Goal: Navigation & Orientation: Find specific page/section

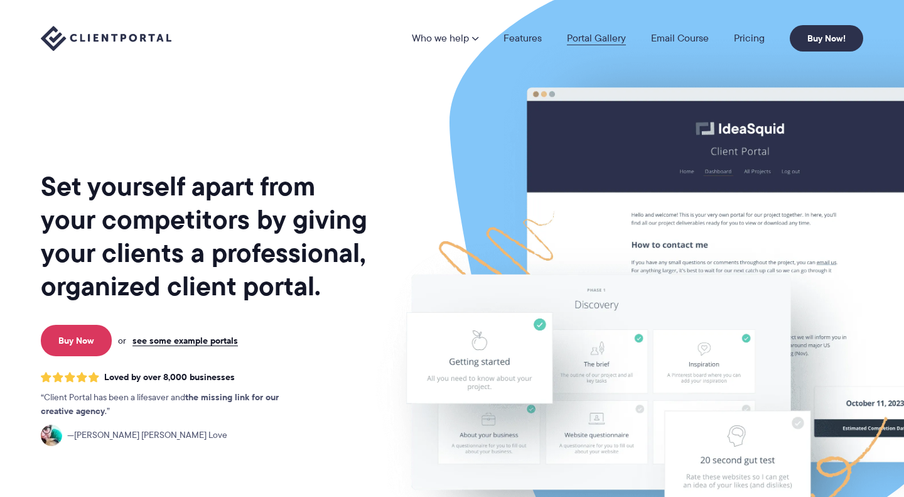
click at [612, 40] on link "Portal Gallery" at bounding box center [596, 38] width 59 height 10
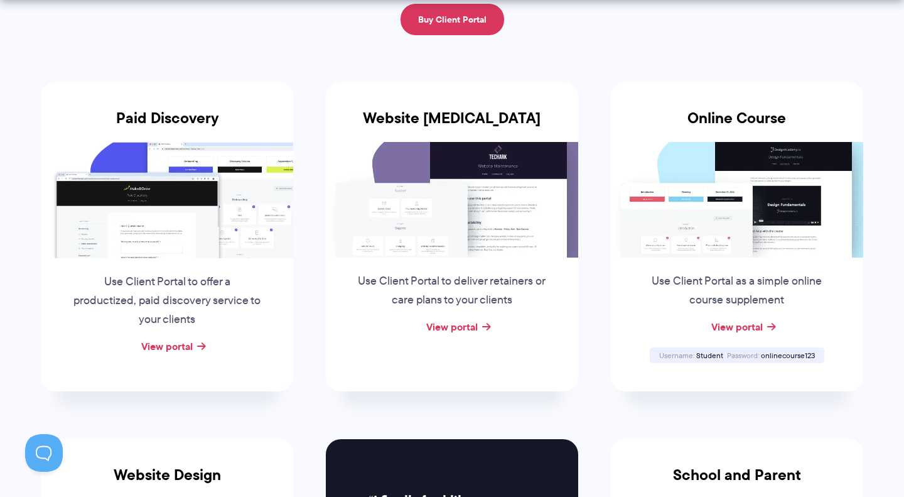
scroll to position [221, 0]
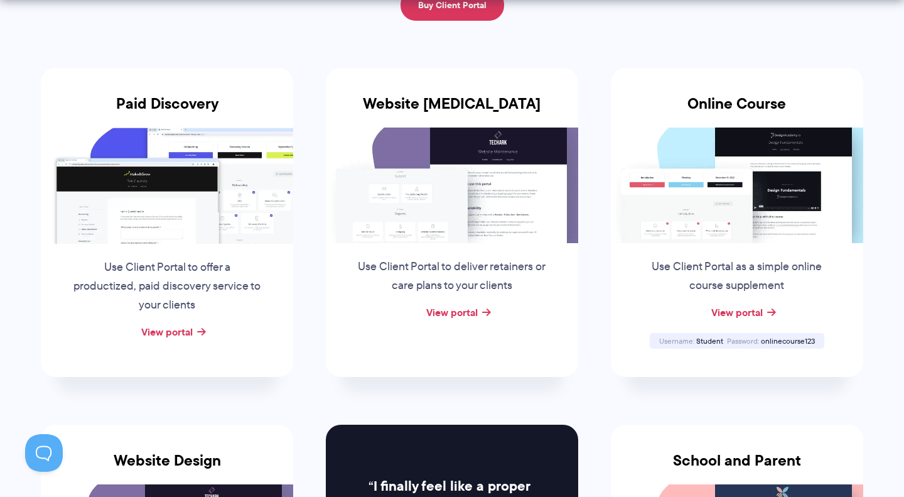
click at [491, 210] on img at bounding box center [452, 186] width 253 height 116
click at [454, 314] on link "View portal" at bounding box center [452, 312] width 52 height 15
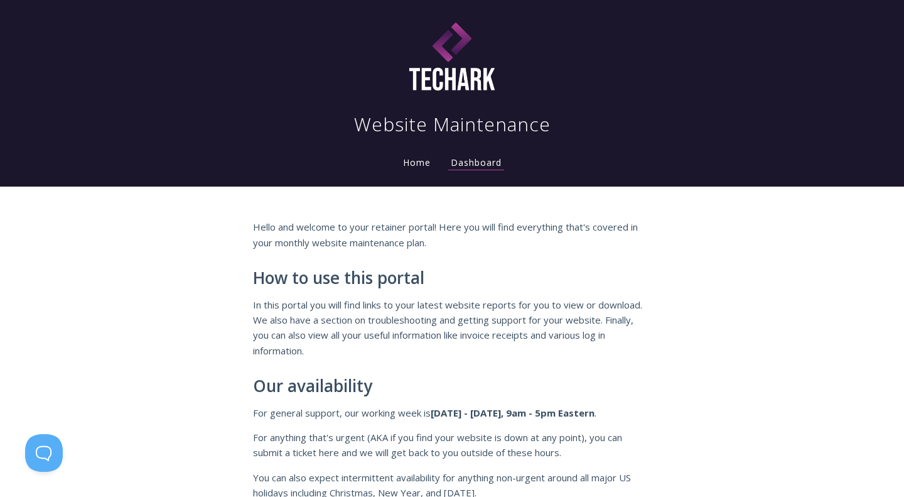
scroll to position [7, 0]
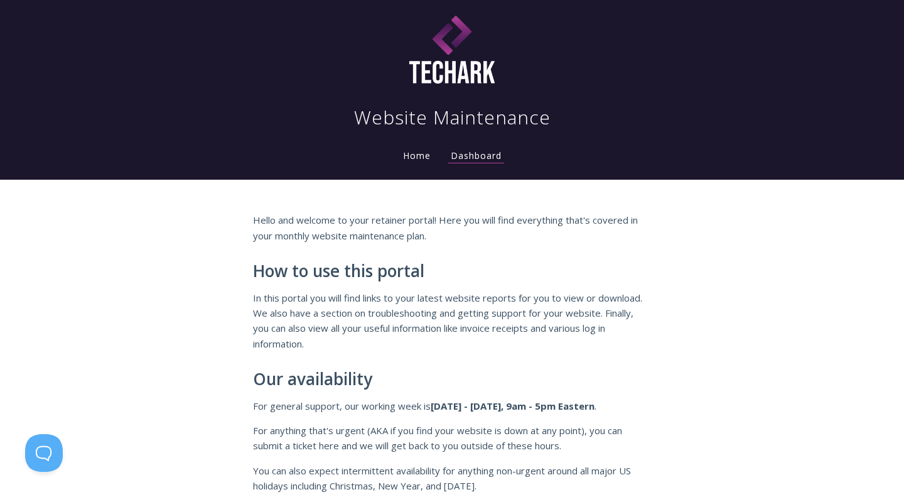
click at [406, 158] on link "Home" at bounding box center [417, 155] width 33 height 12
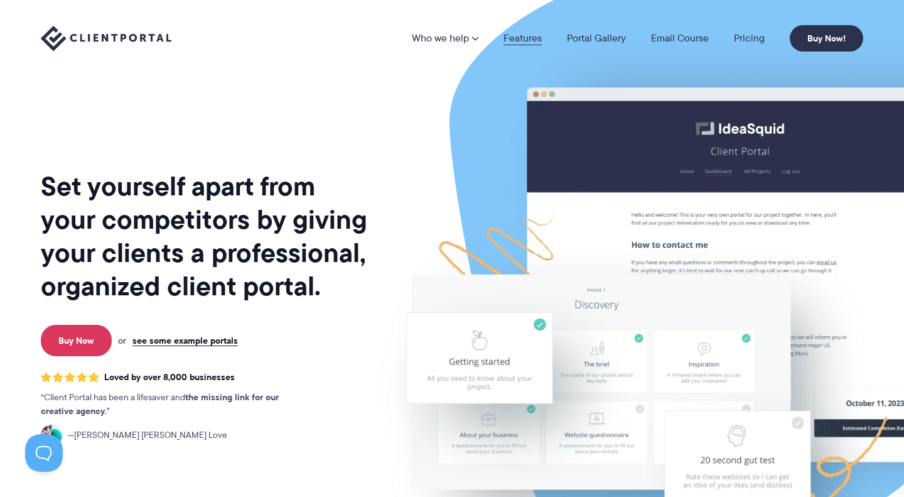
click at [533, 41] on link "Features" at bounding box center [523, 38] width 38 height 10
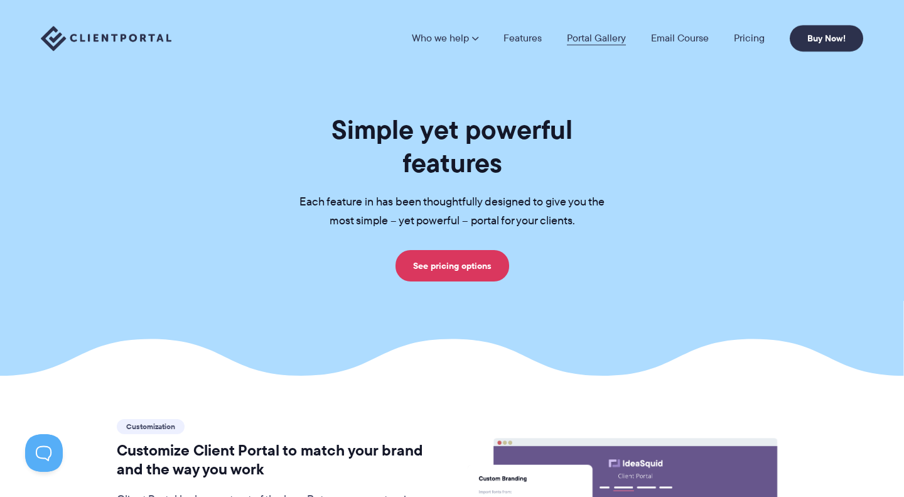
click at [599, 33] on link "Portal Gallery" at bounding box center [596, 38] width 59 height 10
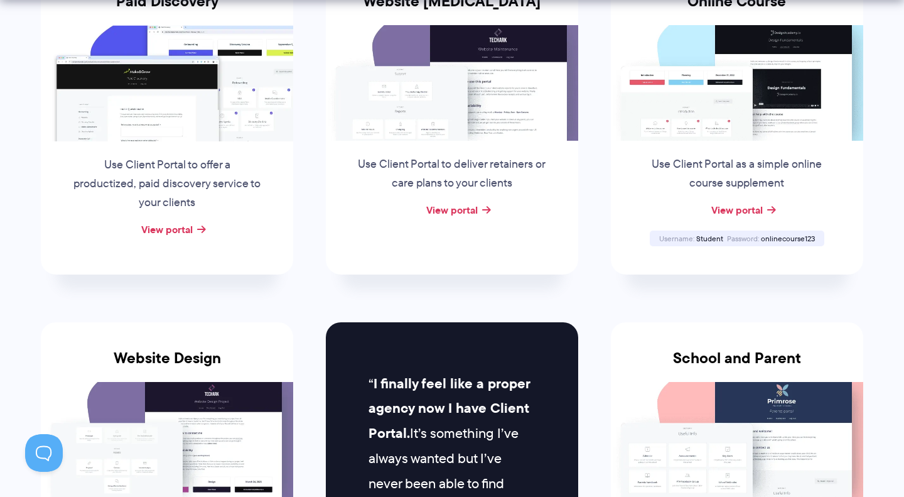
scroll to position [326, 0]
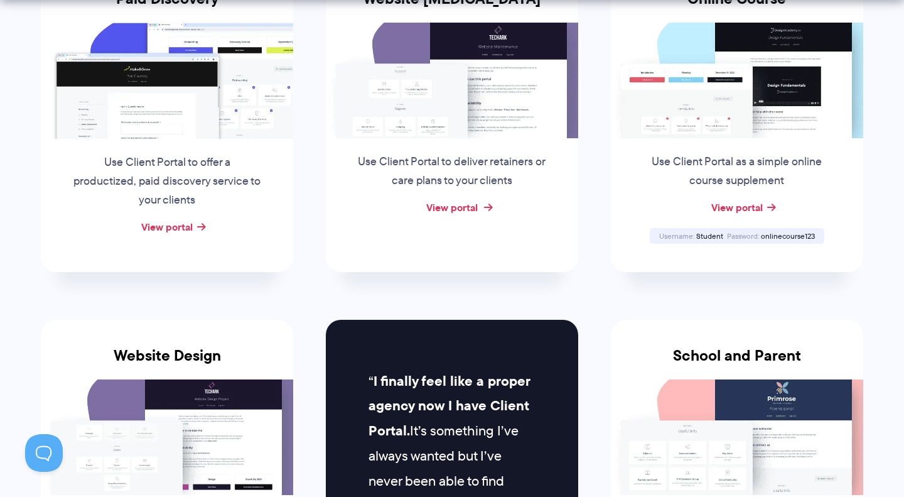
click at [467, 209] on link "View portal" at bounding box center [452, 207] width 52 height 15
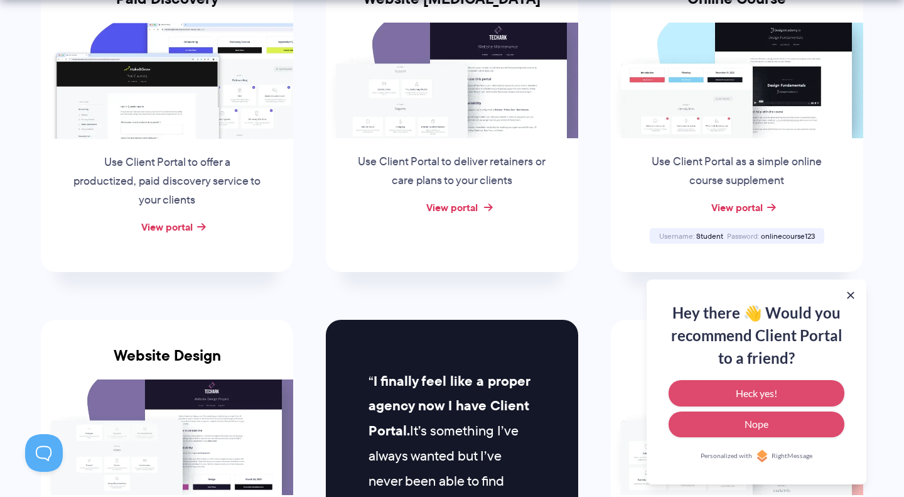
click at [451, 207] on link "View portal" at bounding box center [452, 207] width 52 height 15
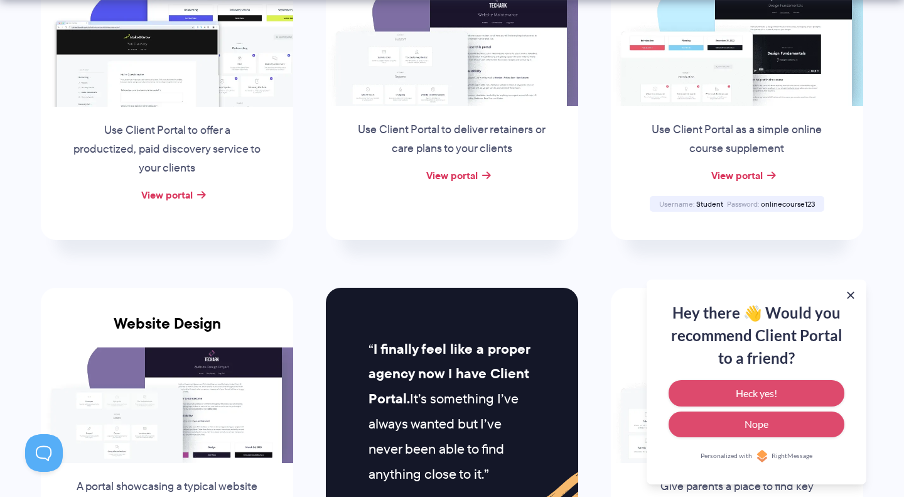
scroll to position [359, 0]
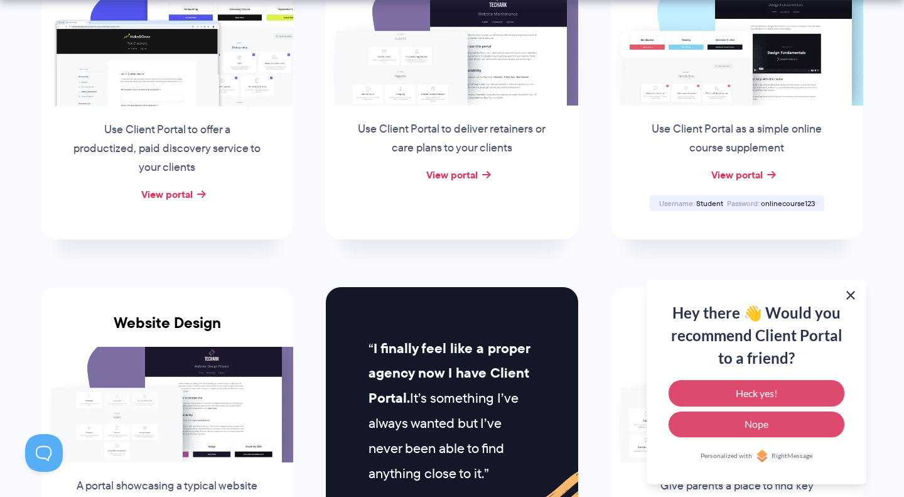
click at [854, 292] on button at bounding box center [851, 295] width 15 height 15
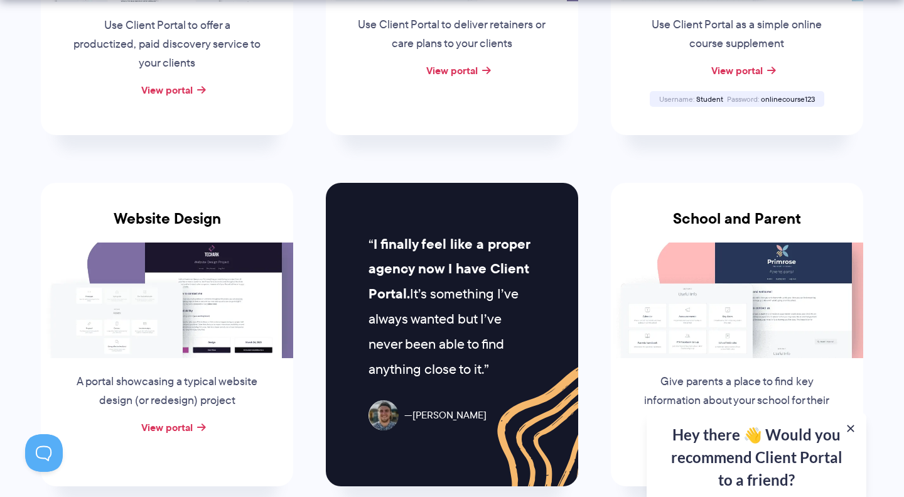
scroll to position [574, 0]
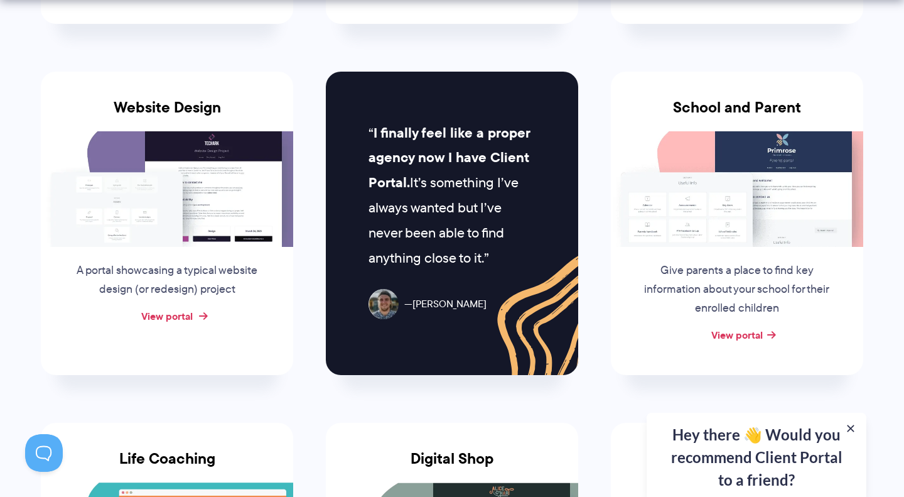
click at [167, 317] on link "View portal" at bounding box center [167, 315] width 52 height 15
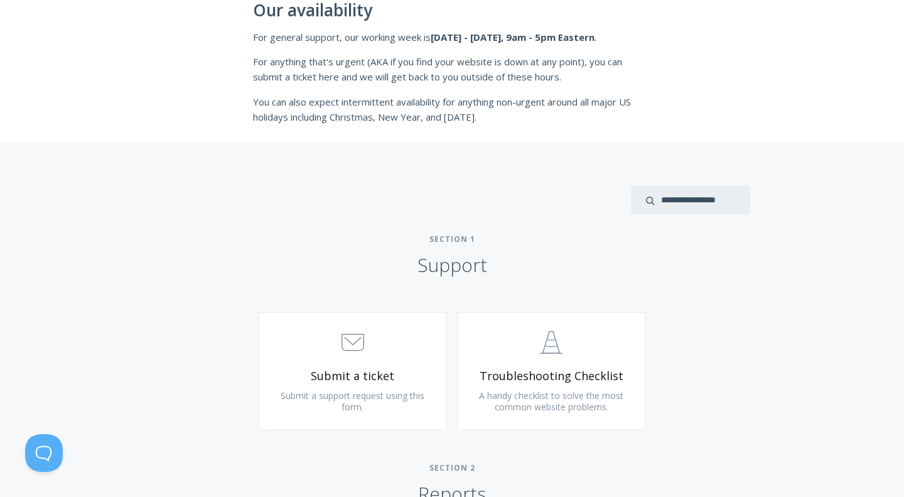
scroll to position [382, 0]
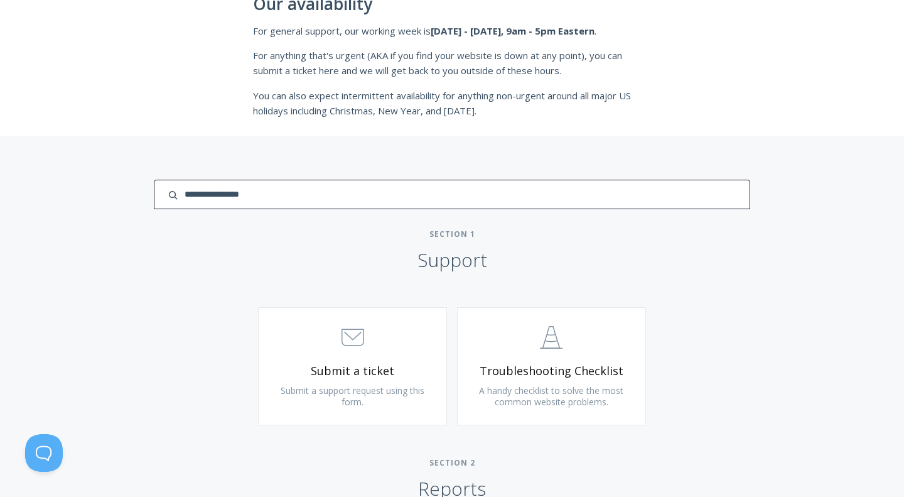
click at [665, 197] on input "search input" at bounding box center [452, 195] width 597 height 30
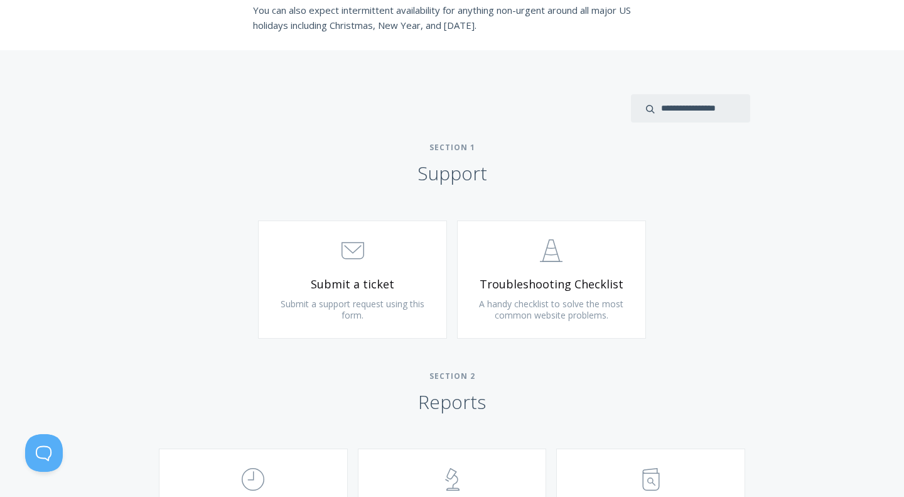
scroll to position [508, 0]
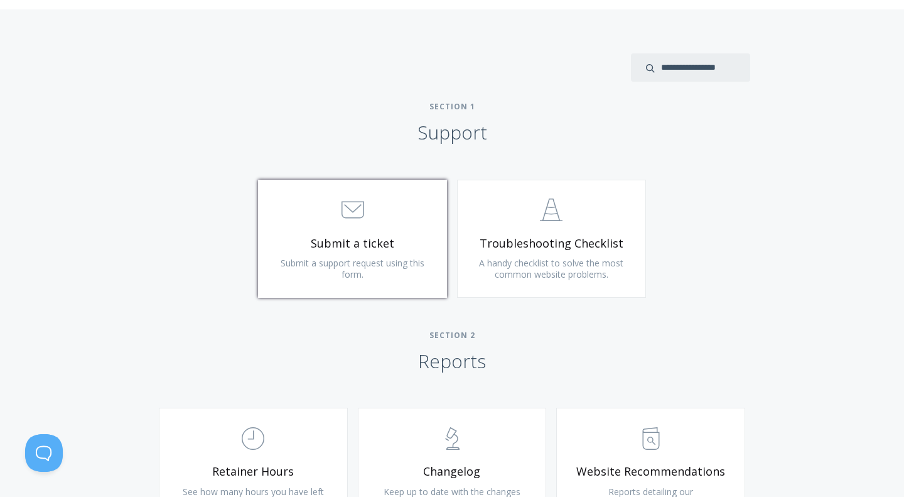
click at [402, 262] on span "Submit a support request using this form." at bounding box center [353, 268] width 144 height 23
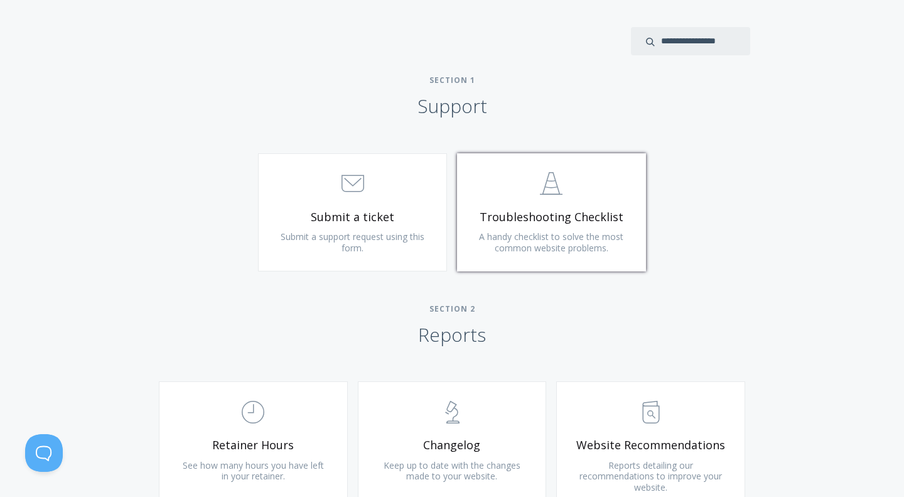
scroll to position [545, 0]
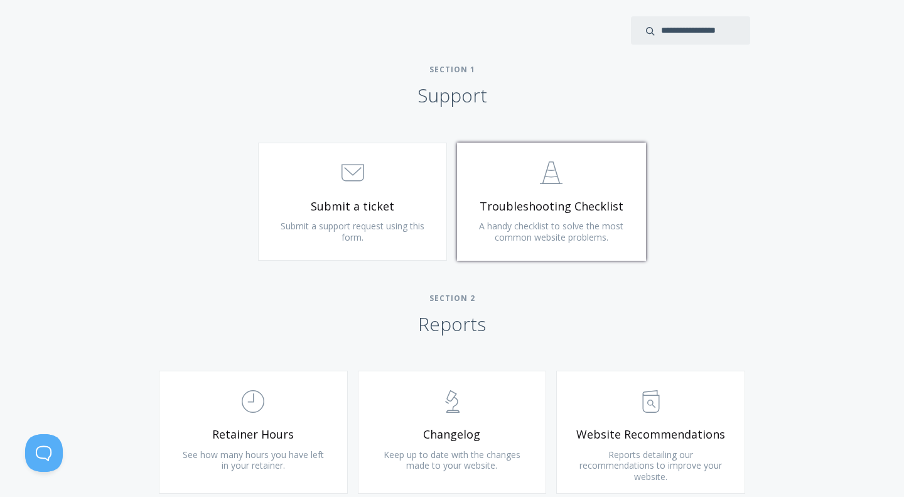
click at [577, 207] on span "Troubleshooting Checklist" at bounding box center [552, 206] width 150 height 14
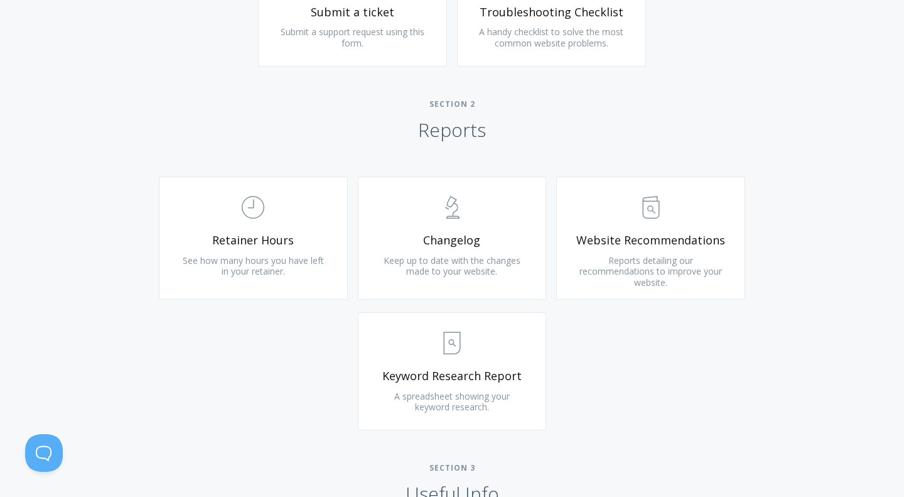
scroll to position [741, 0]
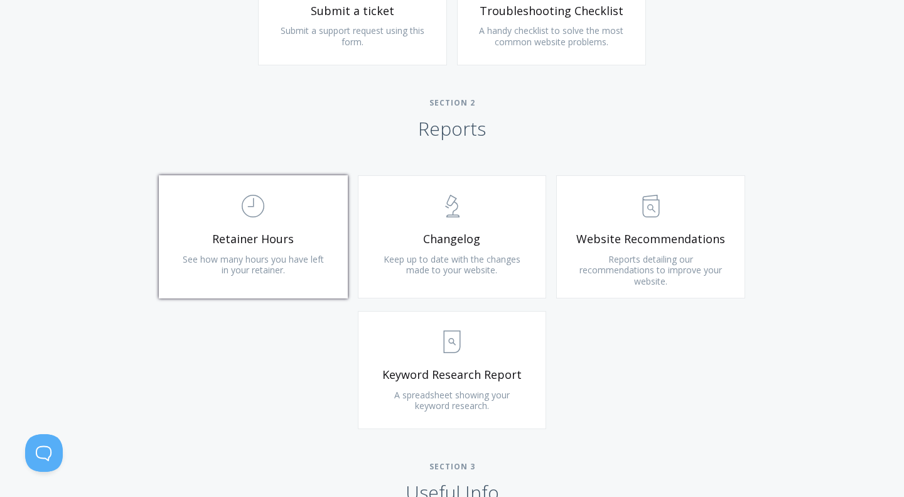
click at [258, 266] on span "See how many hours you have left in your retainer." at bounding box center [253, 264] width 141 height 23
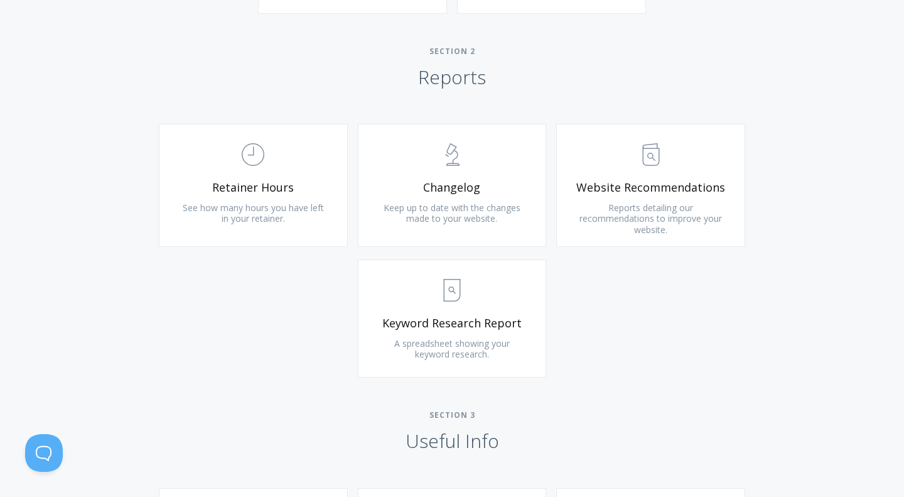
scroll to position [793, 0]
click at [469, 178] on link ".st0{fill:none;stroke:#000000;stroke-width:2;stroke-miterlimit:10;} Untitled-25…" at bounding box center [452, 183] width 189 height 123
click at [633, 197] on link ".st0{fill:none;stroke:#000000;stroke-width:2;stroke-miterlimit:10;} Untitled-13…" at bounding box center [651, 183] width 189 height 123
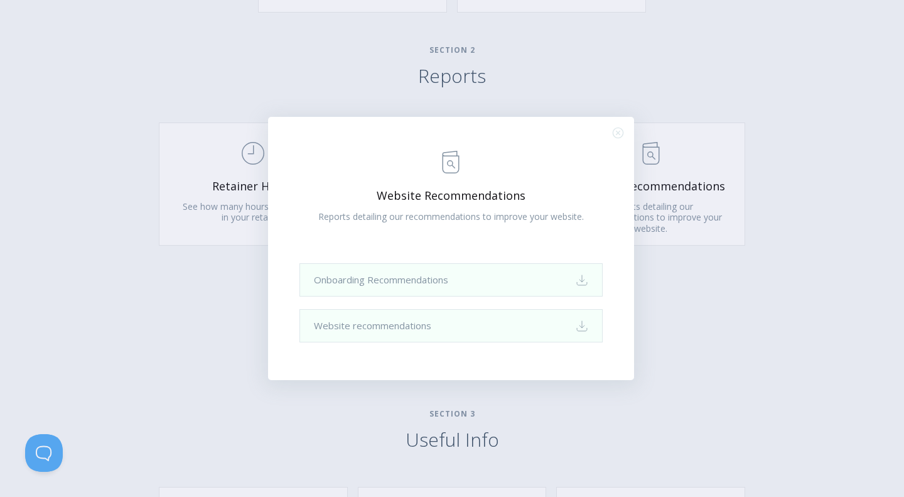
click at [209, 293] on div ".st0{fill:none;stroke:#000000;stroke-width:2;stroke-miterlimit:10;} Untitled-13…" at bounding box center [452, 248] width 904 height 497
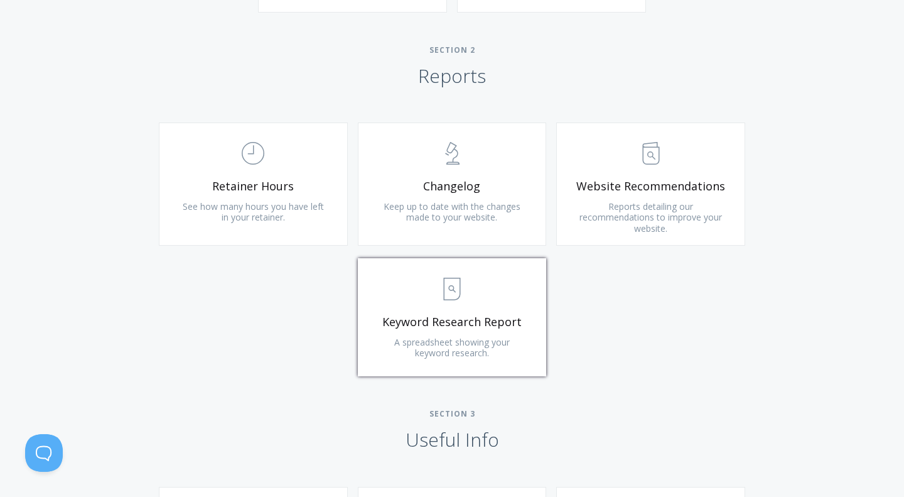
click at [443, 329] on span "Keyword Research Report" at bounding box center [452, 322] width 150 height 14
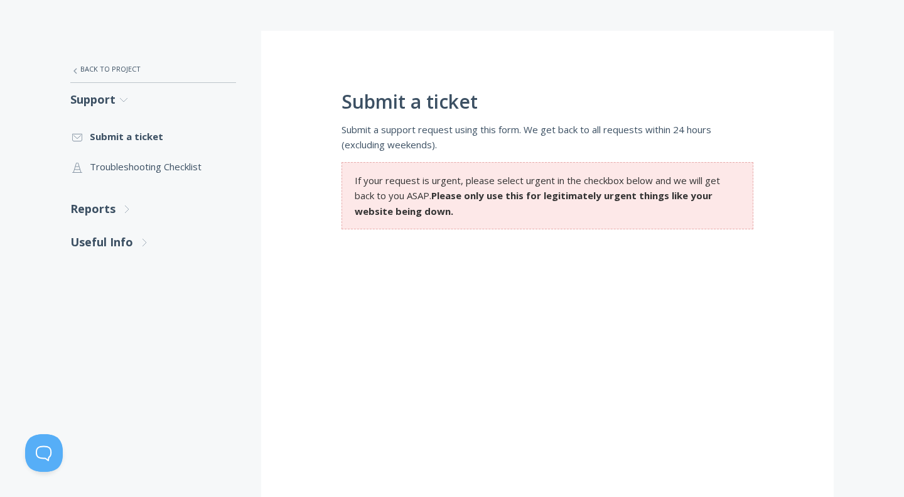
scroll to position [23, 0]
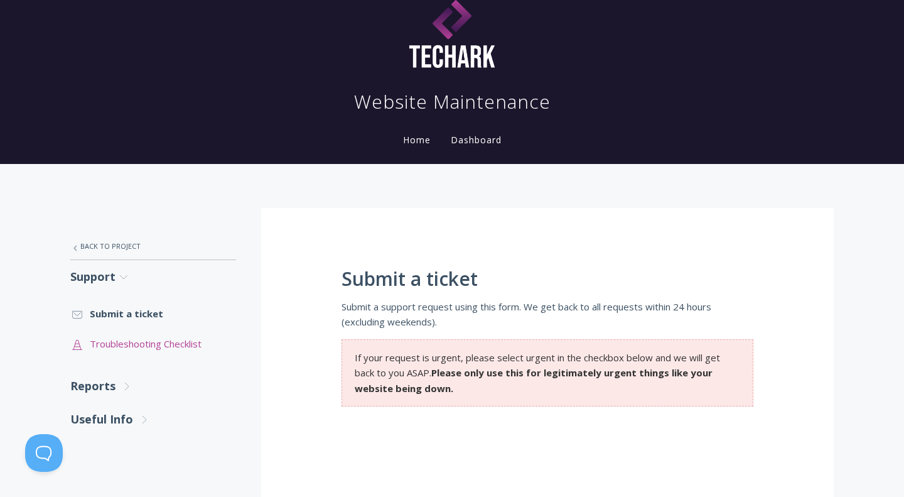
click at [156, 341] on link ".st0{fill:none;stroke:#000000;stroke-width:2;stroke-miterlimit:10;} Untitled-24…" at bounding box center [153, 344] width 166 height 30
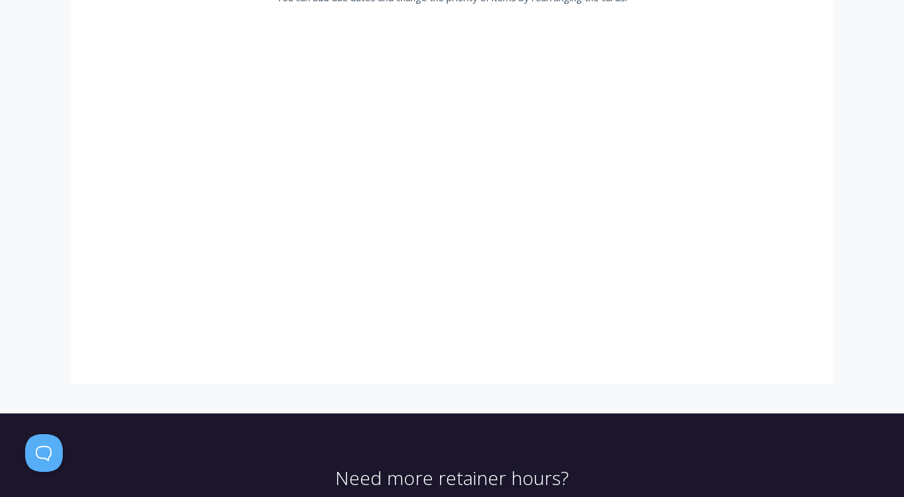
scroll to position [357, 0]
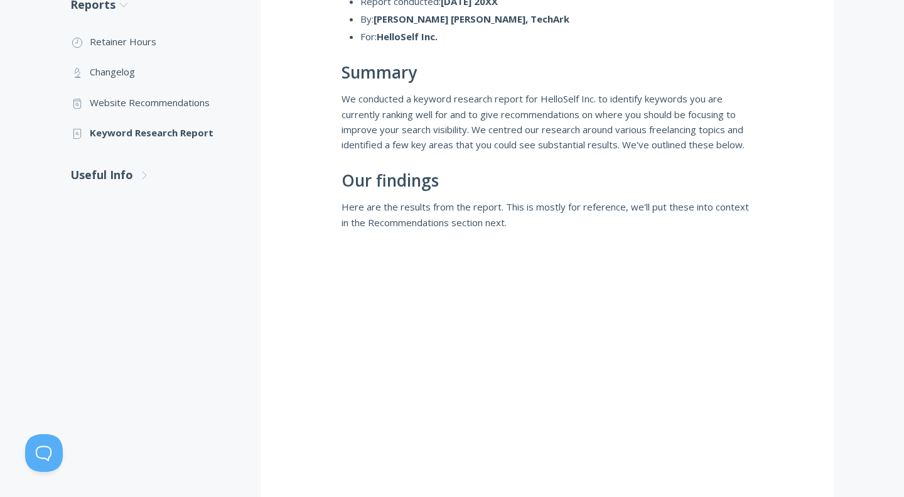
scroll to position [315, 0]
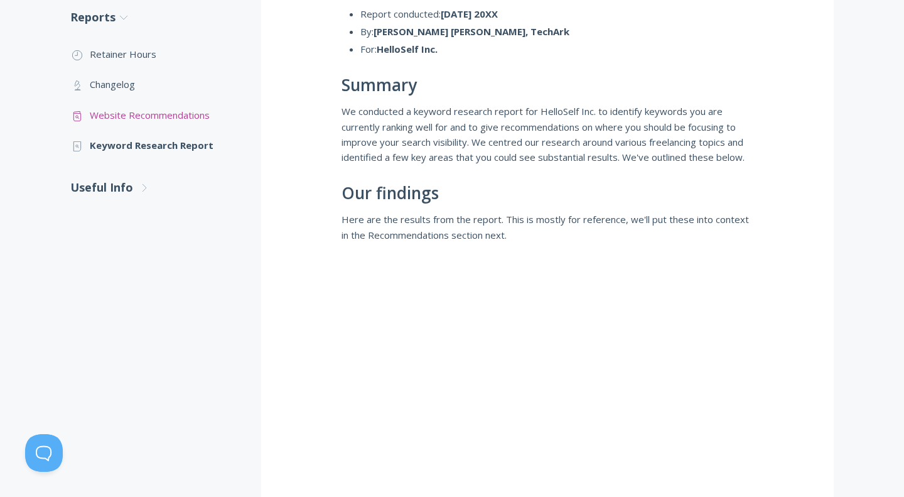
click at [178, 111] on link ".st0{fill:none;stroke:#000000;stroke-width:2;stroke-miterlimit:10;} Untitled-13…" at bounding box center [153, 115] width 166 height 30
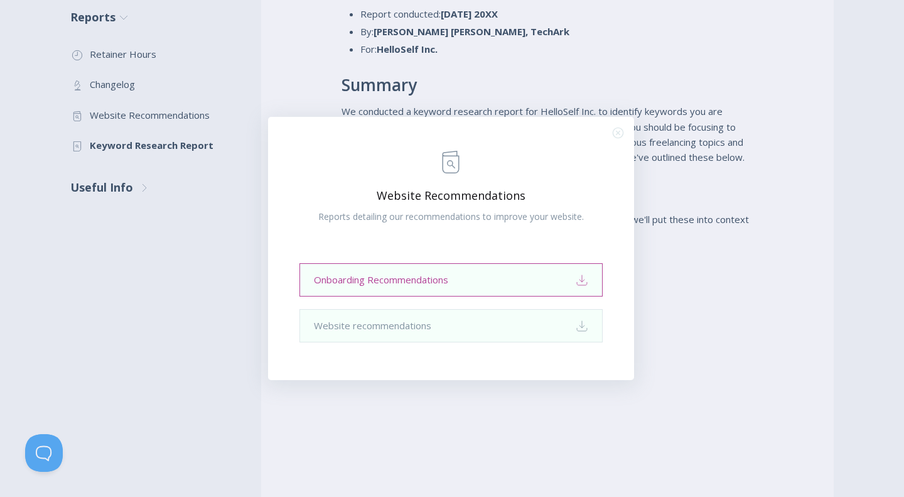
click at [374, 269] on link "Onboarding Recommendations Download" at bounding box center [451, 279] width 303 height 33
click at [117, 186] on div ".st0{fill:none;stroke:#000000;stroke-width:2;stroke-miterlimit:10;} Untitled-13…" at bounding box center [452, 248] width 904 height 497
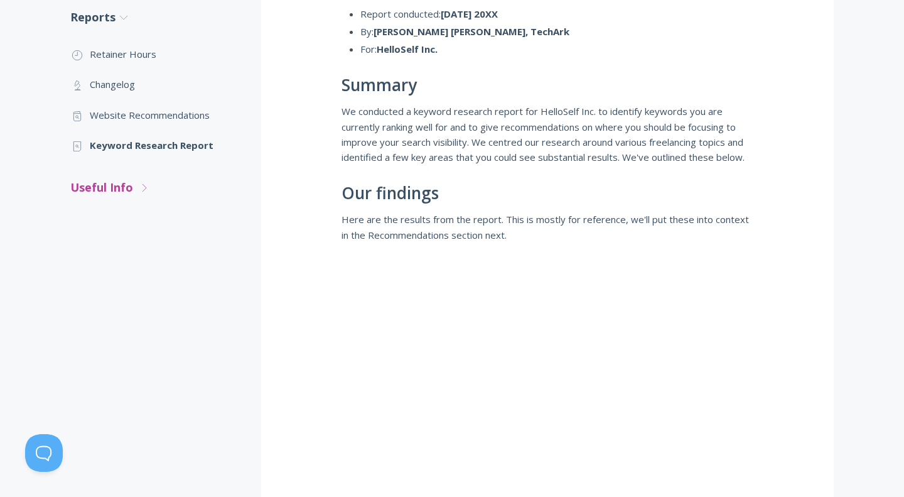
click at [133, 191] on link "Useful Info .st0{fill:none;stroke:#000000;stroke-width:2;stroke-miterlimit:10;}…" at bounding box center [153, 187] width 166 height 33
click at [133, 290] on link ".st0{fill:none;stroke:#000000;stroke-width:2;stroke-miterlimit:10;} Financial I…" at bounding box center [153, 285] width 166 height 30
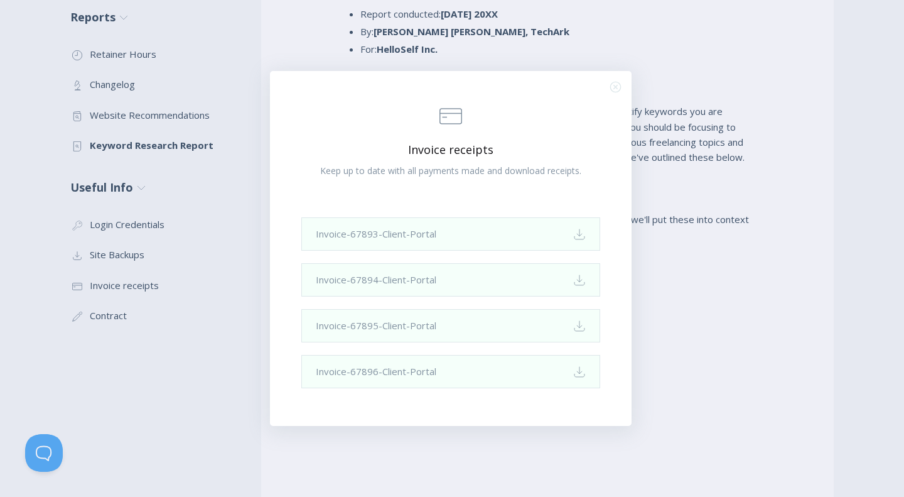
click at [617, 89] on line "Close (Press escape to close)" at bounding box center [616, 87] width 4 height 4
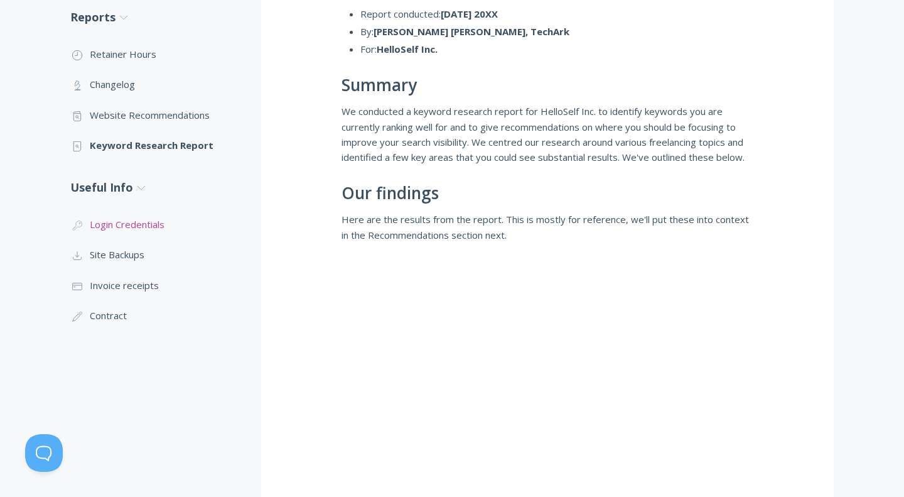
click at [138, 224] on link ".cls-1{fill:none;stroke:#000;stroke-miterlimit:10;stroke-width:2px;} 1. General…" at bounding box center [153, 224] width 166 height 30
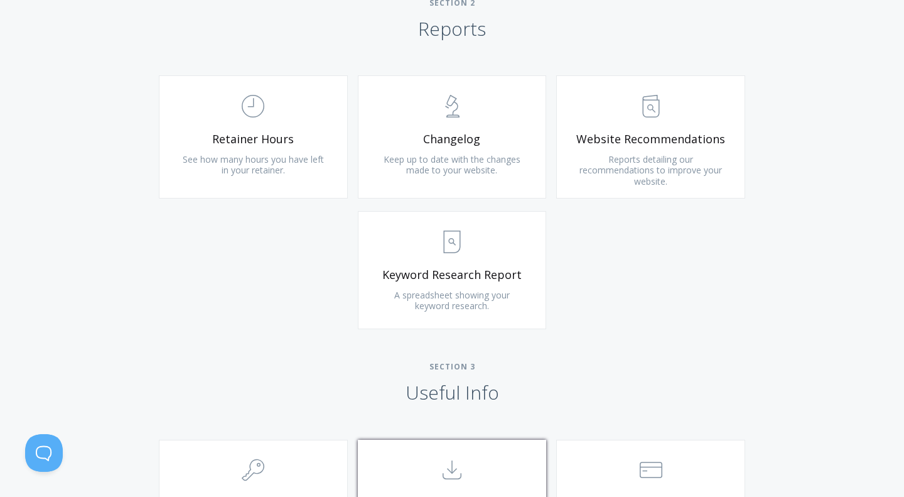
scroll to position [763, 0]
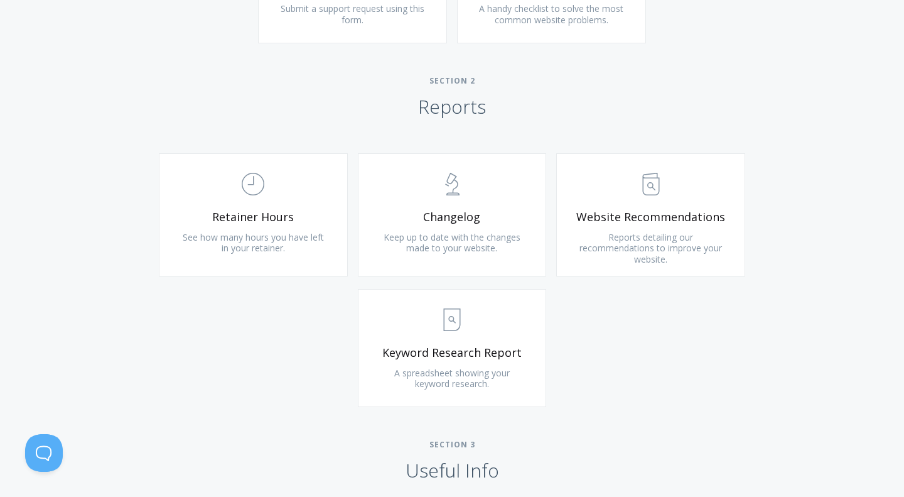
click at [681, 87] on h2 "Section 2 Reports" at bounding box center [452, 97] width 904 height 43
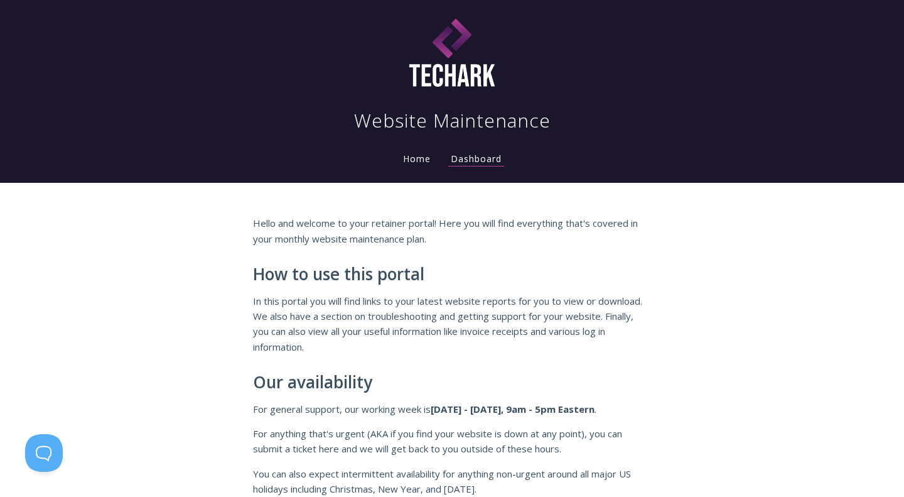
scroll to position [0, 0]
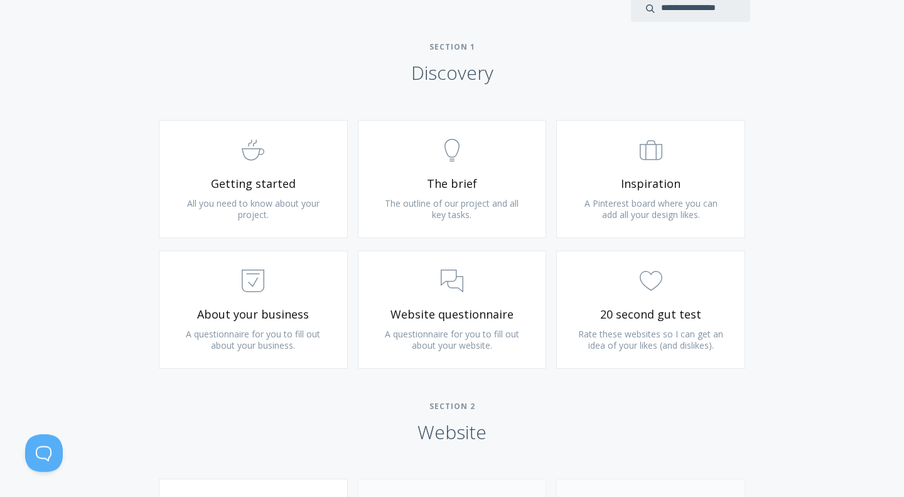
scroll to position [717, 0]
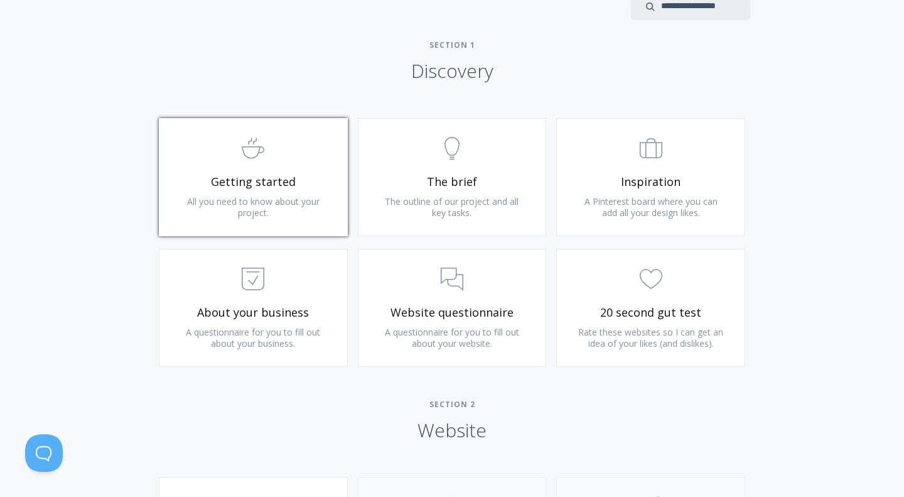
click at [301, 164] on span ".st0{fill:none;stroke:#000000;stroke-width:2;stroke-miterlimit:10;} Untitled-22" at bounding box center [253, 149] width 150 height 38
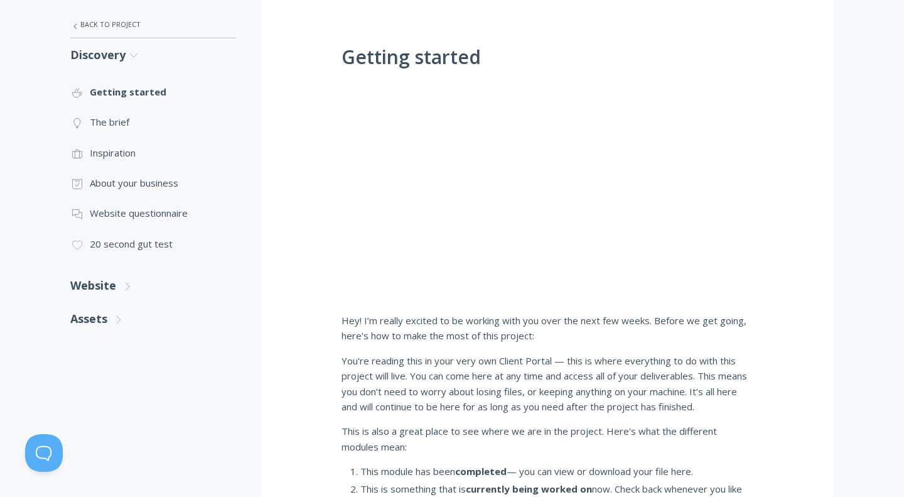
scroll to position [235, 0]
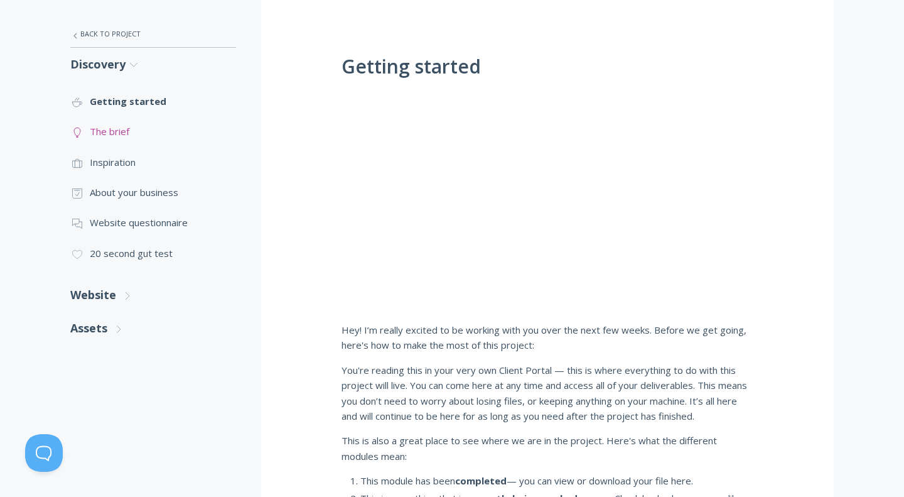
click at [114, 132] on link ".st0{fill:none;stroke:#000000;stroke-width:2;stroke-miterlimit:10;} Untitled-14…" at bounding box center [153, 131] width 166 height 30
click at [104, 131] on link ".st0{fill:none;stroke:#000000;stroke-width:2;stroke-miterlimit:10;} Untitled-14…" at bounding box center [153, 131] width 166 height 30
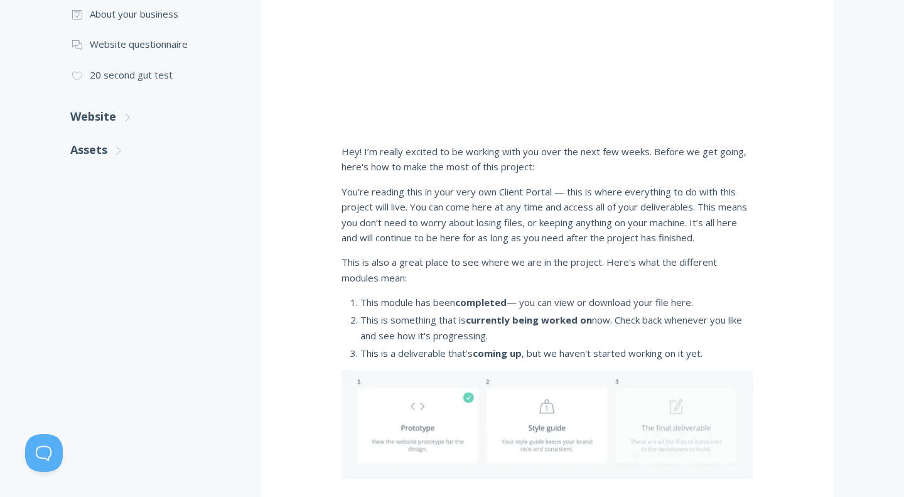
scroll to position [650, 0]
